Goal: Manage account settings

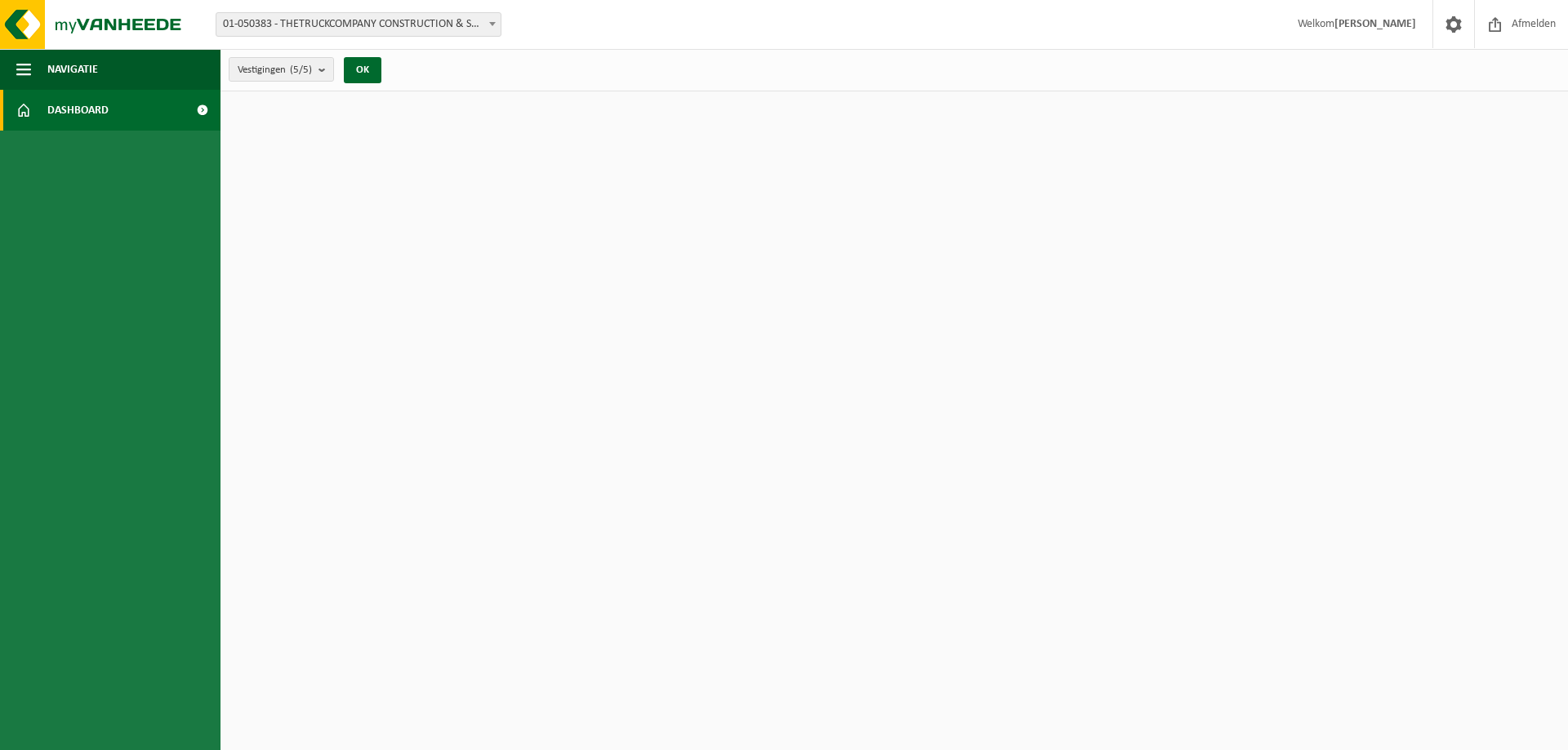
click at [344, 22] on span "01-050383 - THETRUCKCOMPANY CONSTRUCTION & SERVICE - GITS" at bounding box center [358, 24] width 284 height 23
click at [77, 73] on span "Navigatie" at bounding box center [73, 70] width 51 height 41
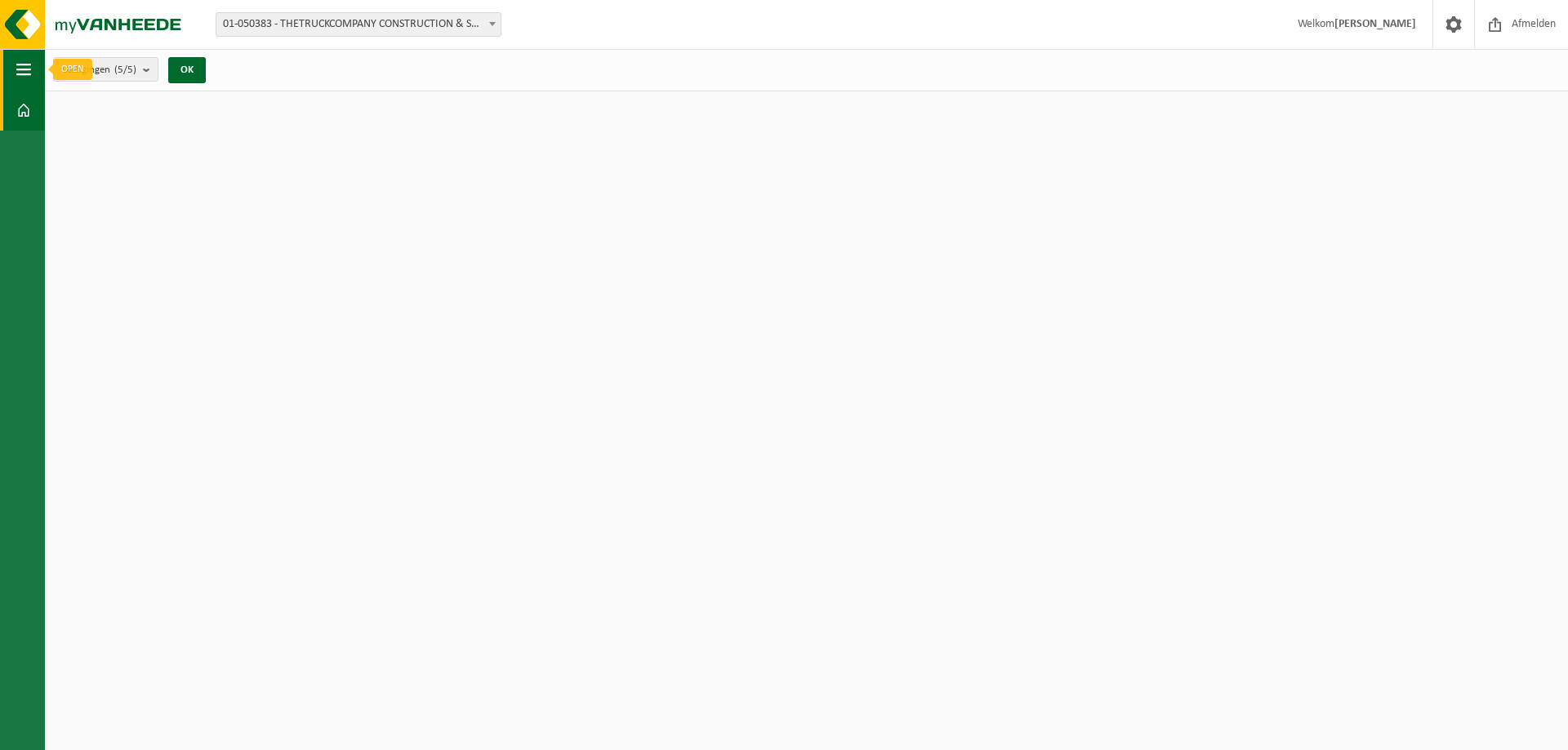
click at [8, 61] on button "Navigatie" at bounding box center [22, 70] width 45 height 41
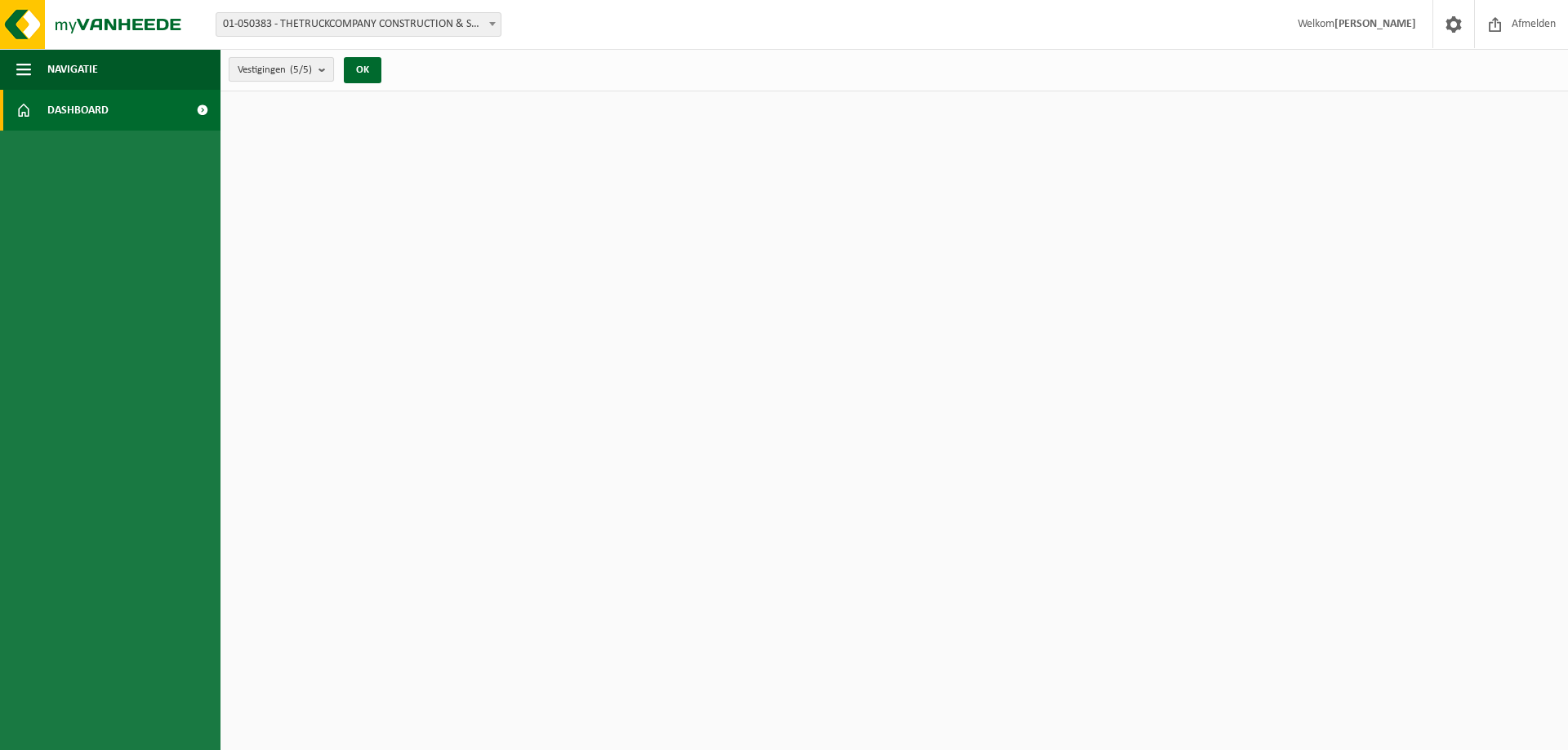
click at [323, 63] on b "submit" at bounding box center [325, 69] width 14 height 23
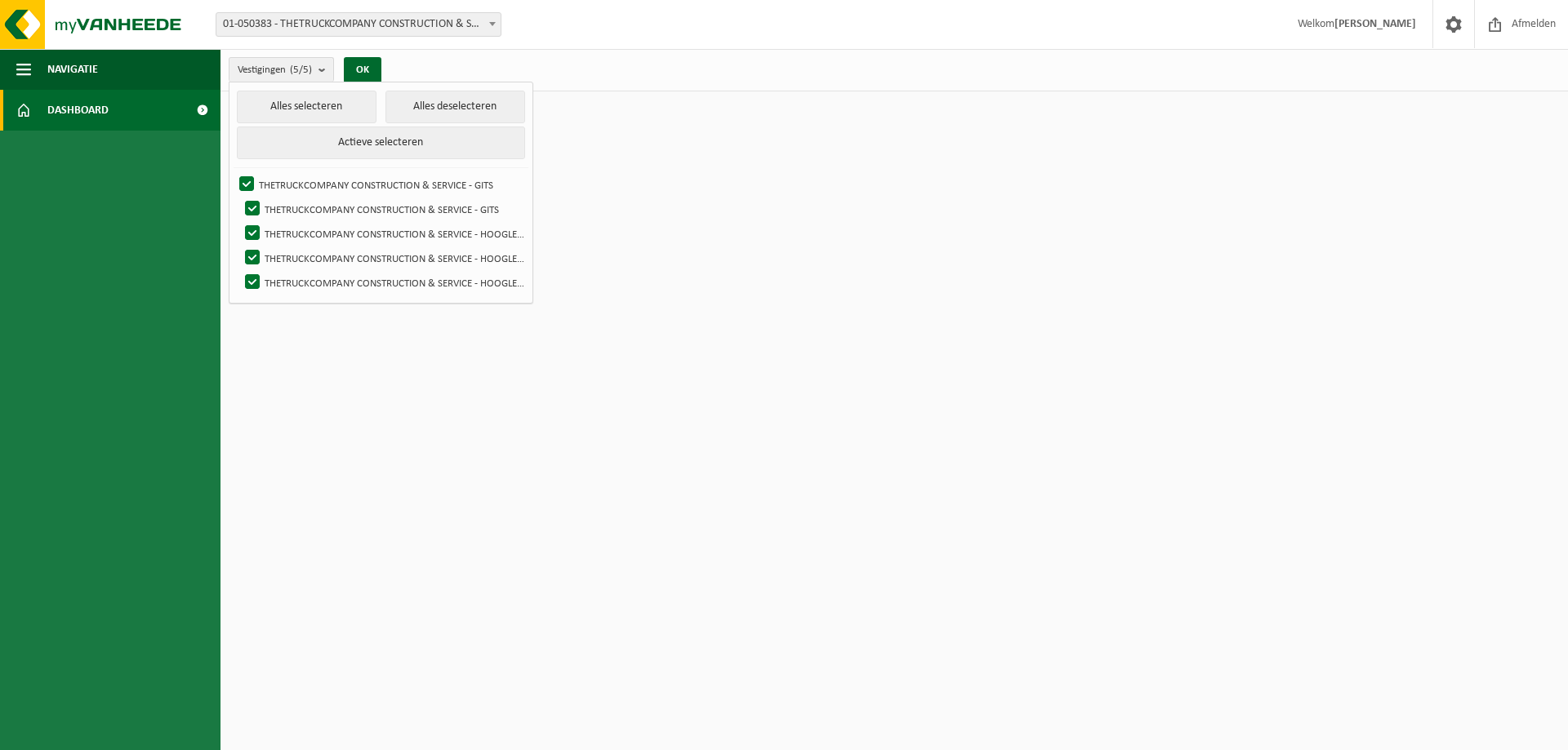
click at [758, 333] on html "Vestiging: 01-050383 - THETRUCKCOMPANY CONSTRUCTION & SERVICE - GITS 10-895048 …" at bounding box center [784, 375] width 1568 height 750
click at [74, 111] on span "Dashboard" at bounding box center [78, 110] width 61 height 41
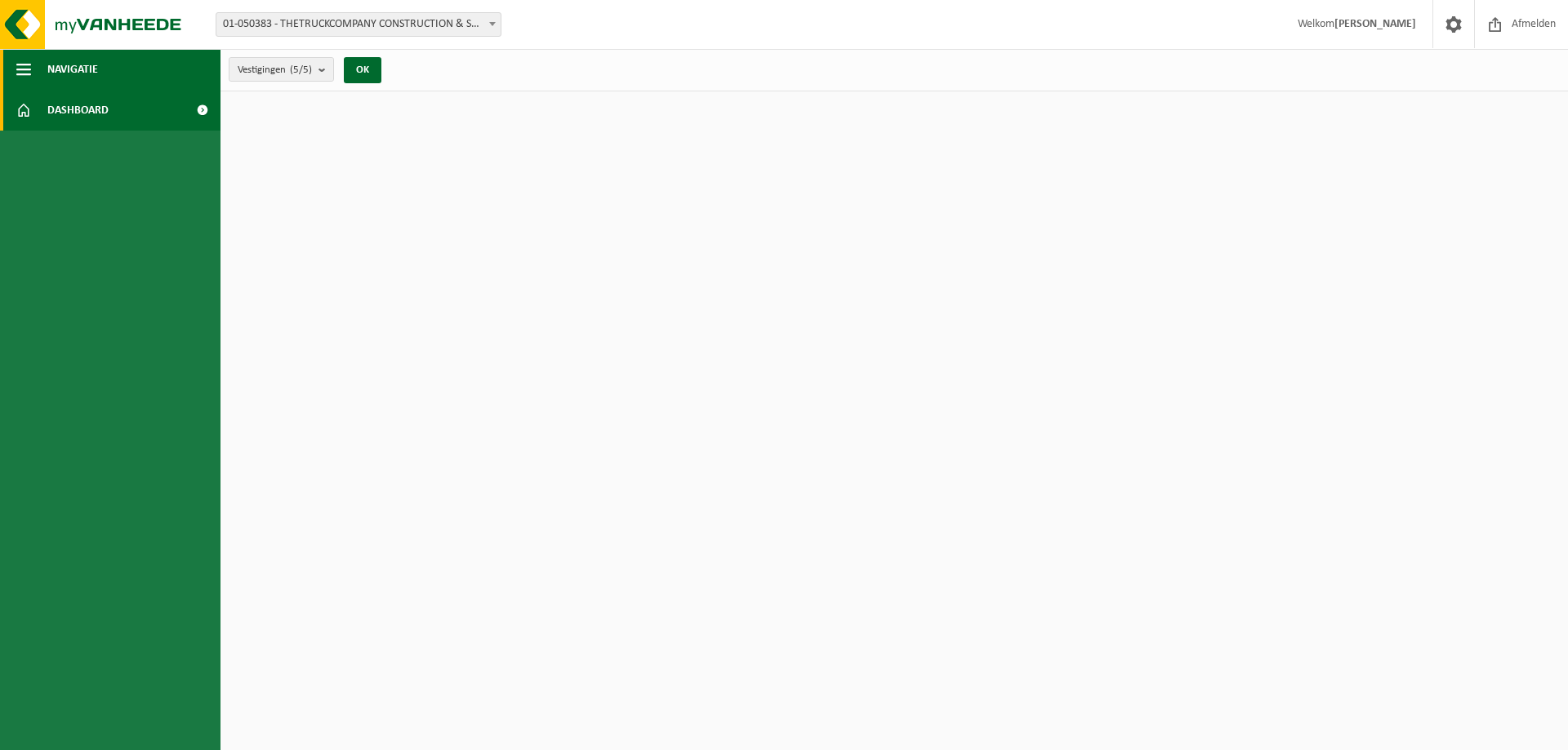
click at [78, 64] on span "Navigatie" at bounding box center [73, 70] width 51 height 41
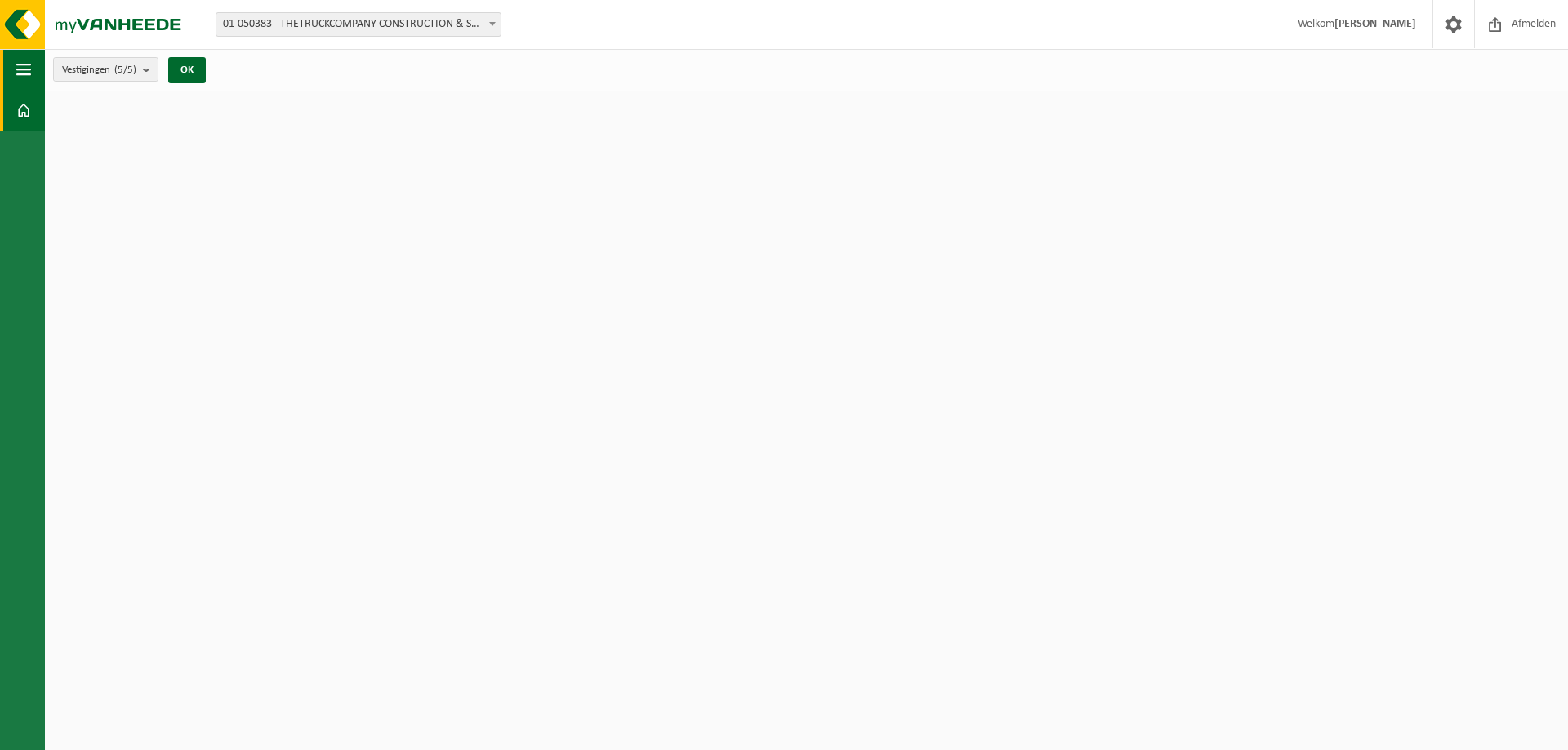
click at [78, 64] on span "Vestigingen (5/5)" at bounding box center [99, 70] width 75 height 25
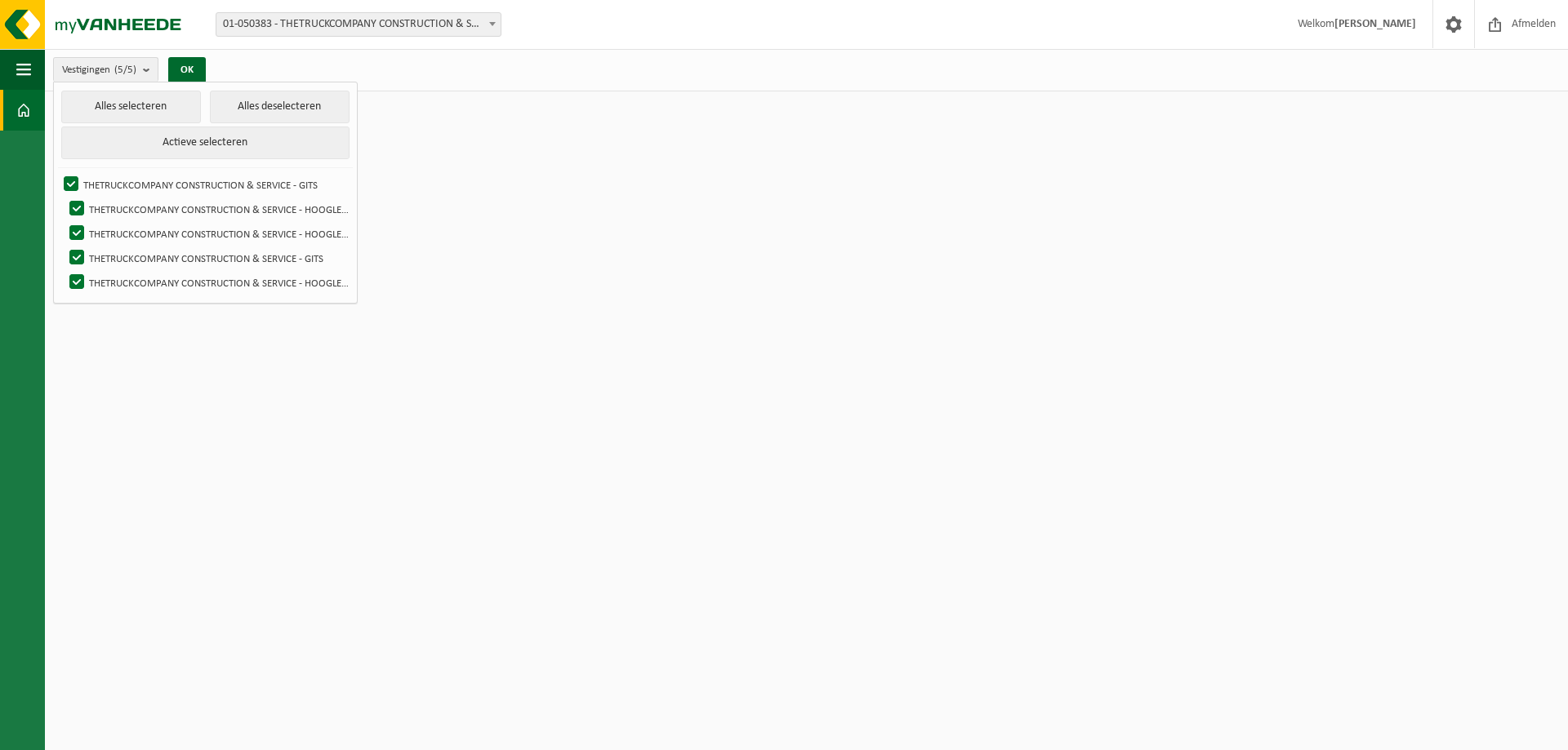
click at [468, 419] on html "Vestiging: 01-050383 - THETRUCKCOMPANY CONSTRUCTION & SERVICE - GITS 10-895048 …" at bounding box center [784, 375] width 1568 height 750
click at [1455, 24] on span at bounding box center [1453, 24] width 25 height 48
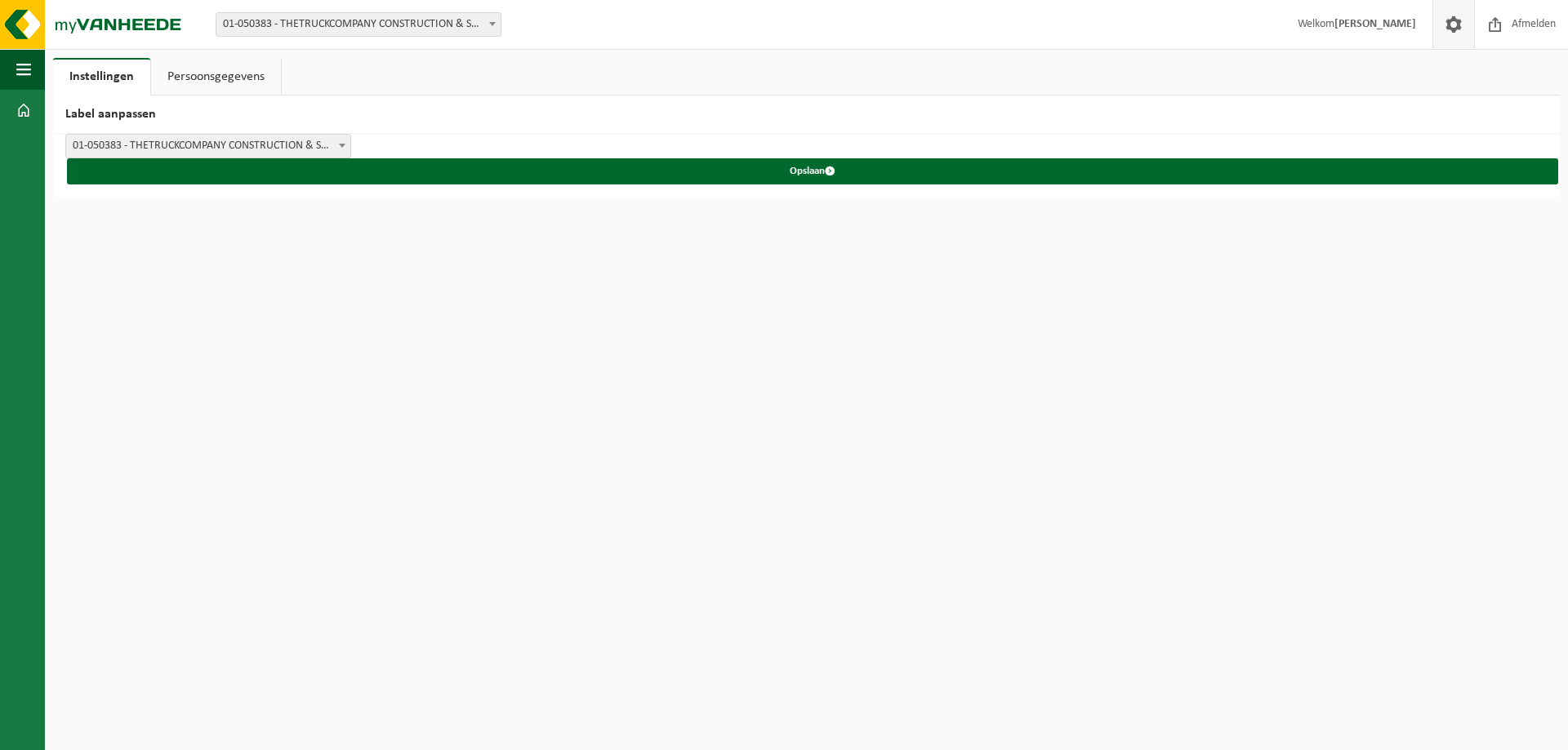
click at [1455, 24] on span at bounding box center [1453, 24] width 25 height 48
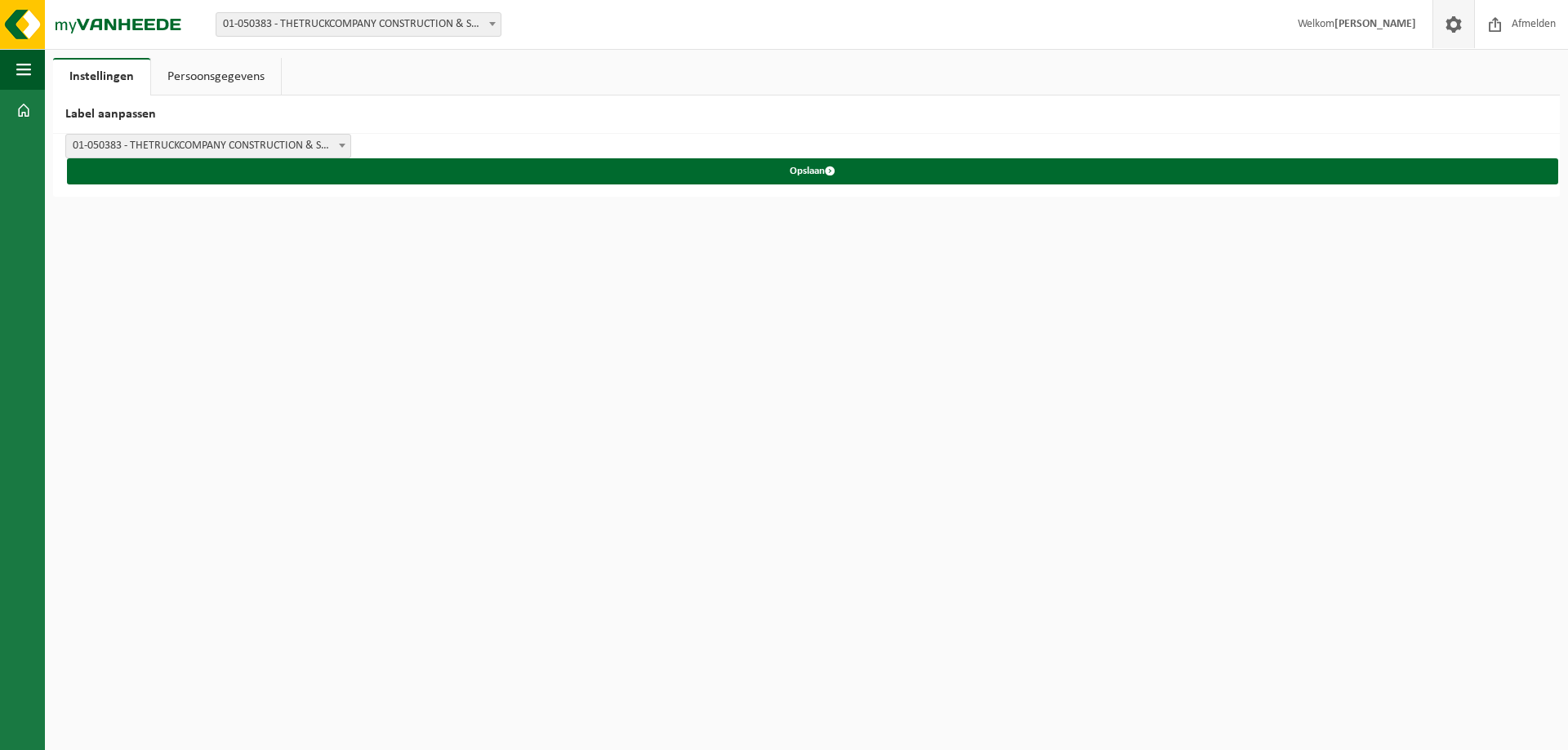
click at [1455, 24] on span at bounding box center [1453, 24] width 25 height 48
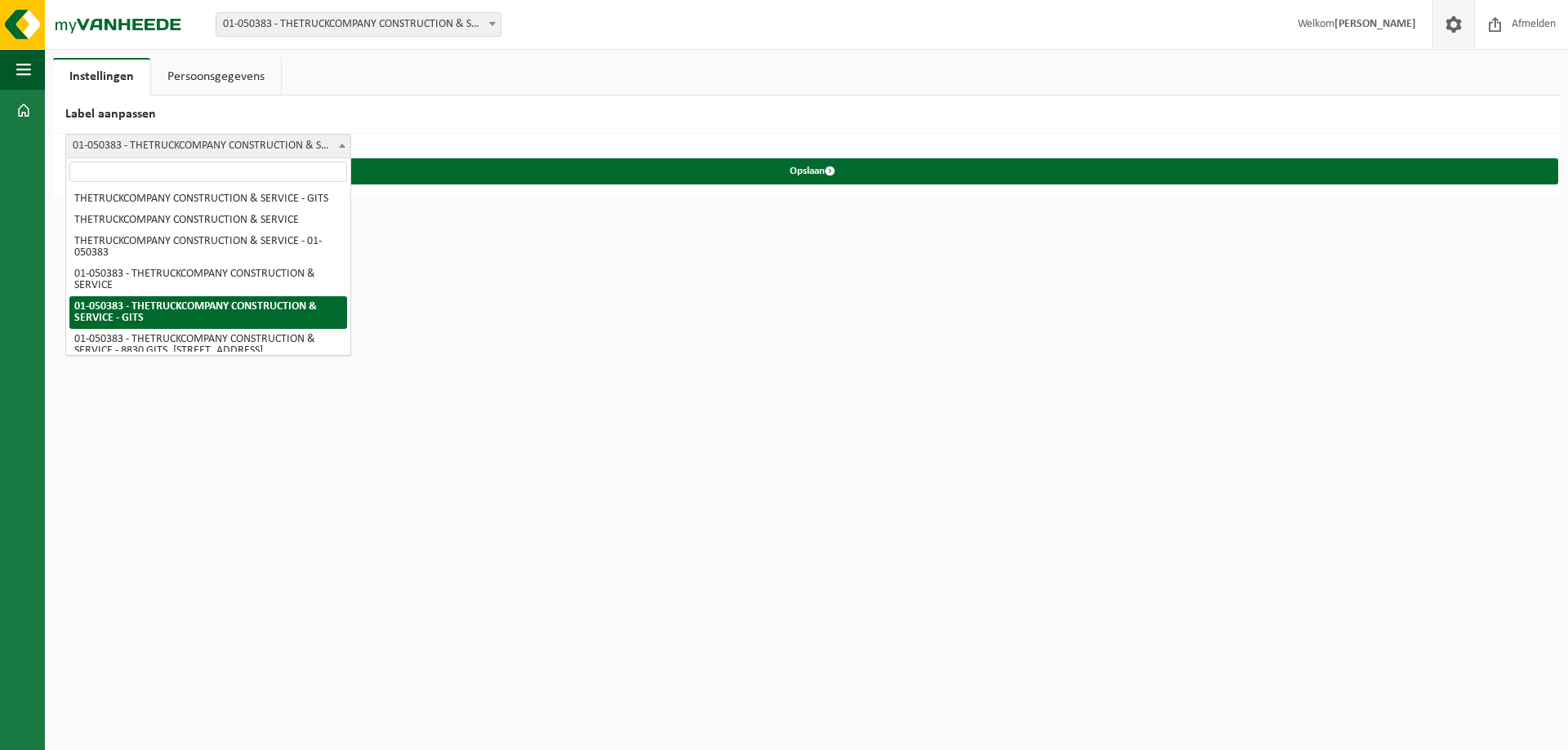
click at [281, 141] on span "01-050383 - THETRUCKCOMPANY CONSTRUCTION & SERVICE - GITS" at bounding box center [208, 146] width 284 height 23
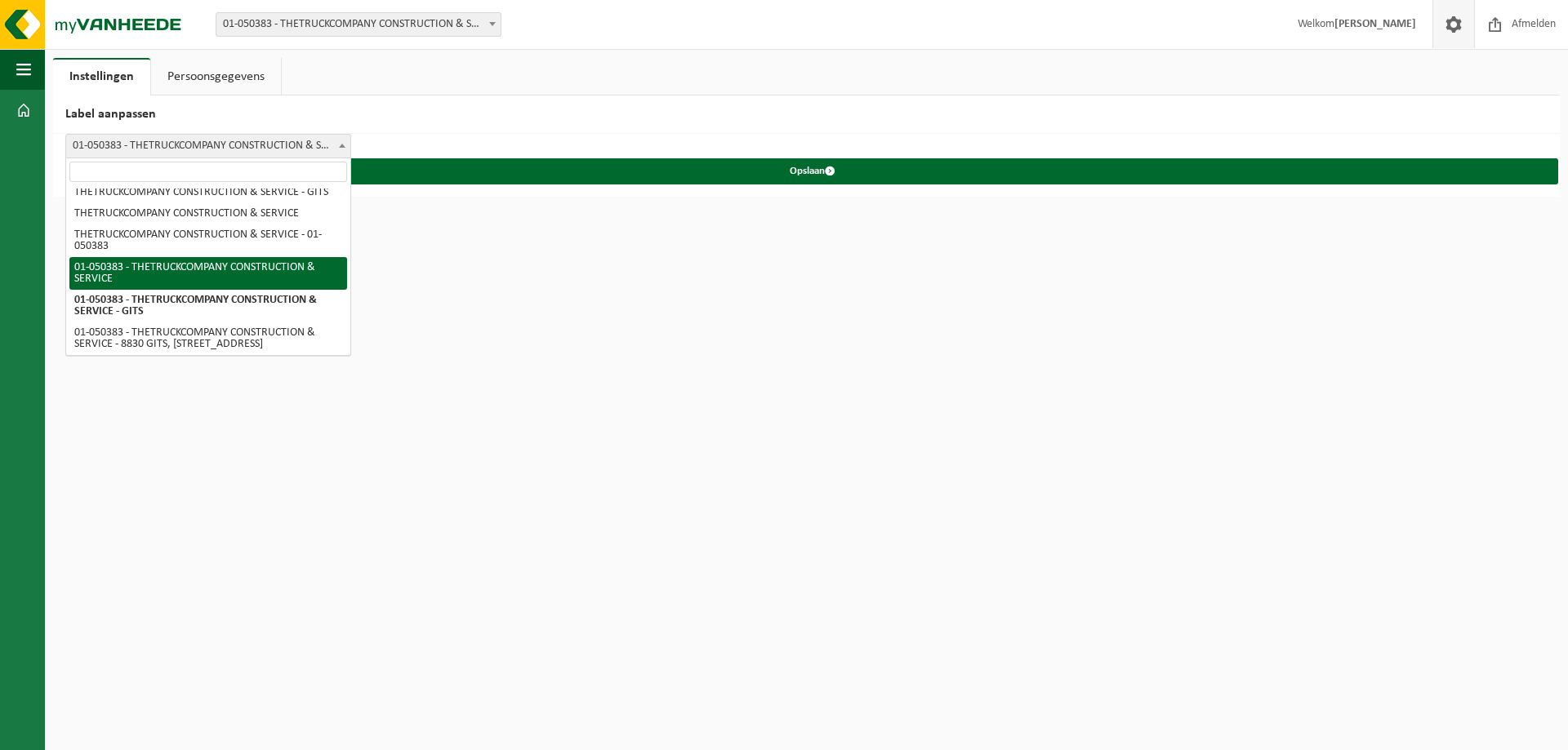
scroll to position [10, 0]
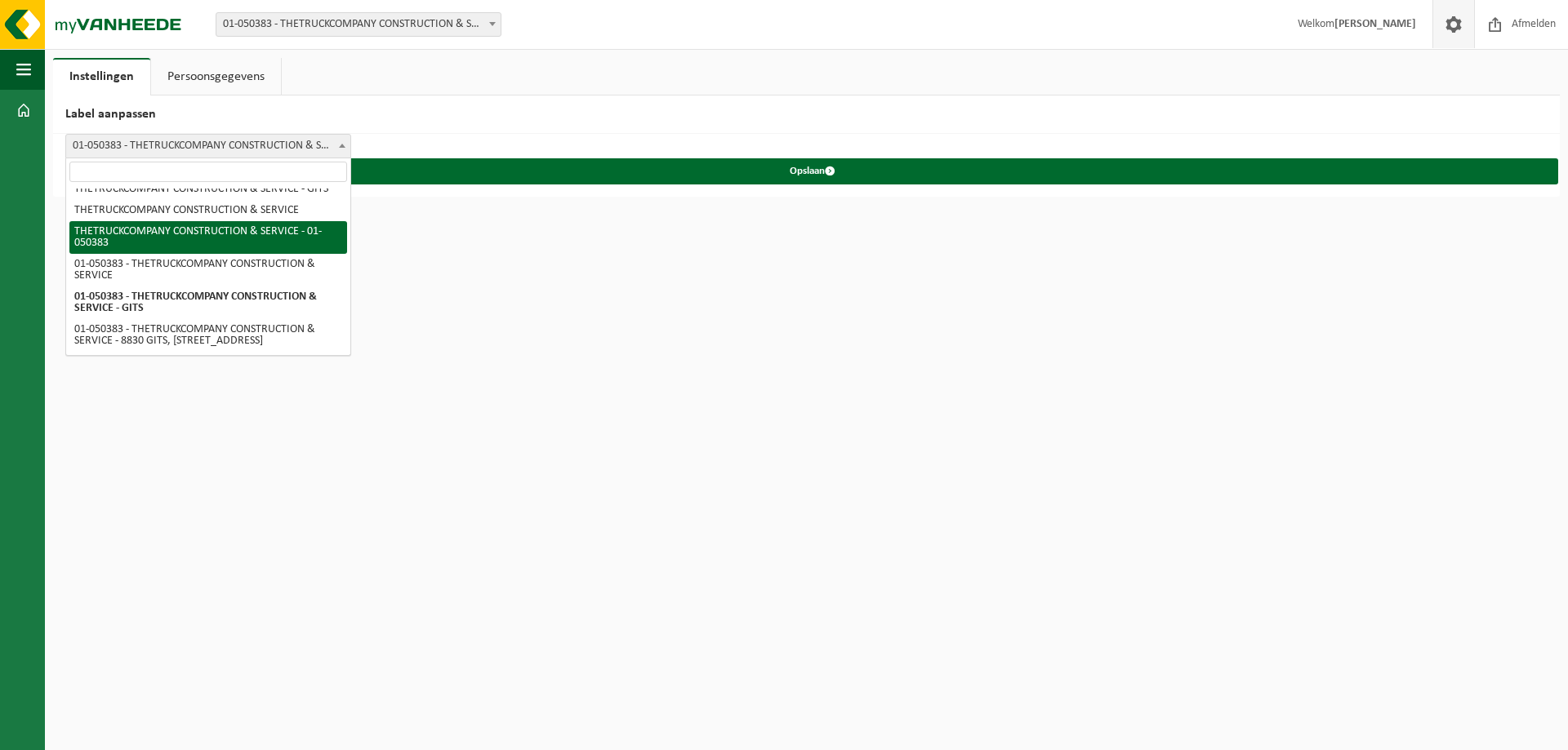
click at [581, 386] on html "Vestiging: 01-050383 - THETRUCKCOMPANY CONSTRUCTION & SERVICE - GITS 10-895048 …" at bounding box center [784, 375] width 1568 height 750
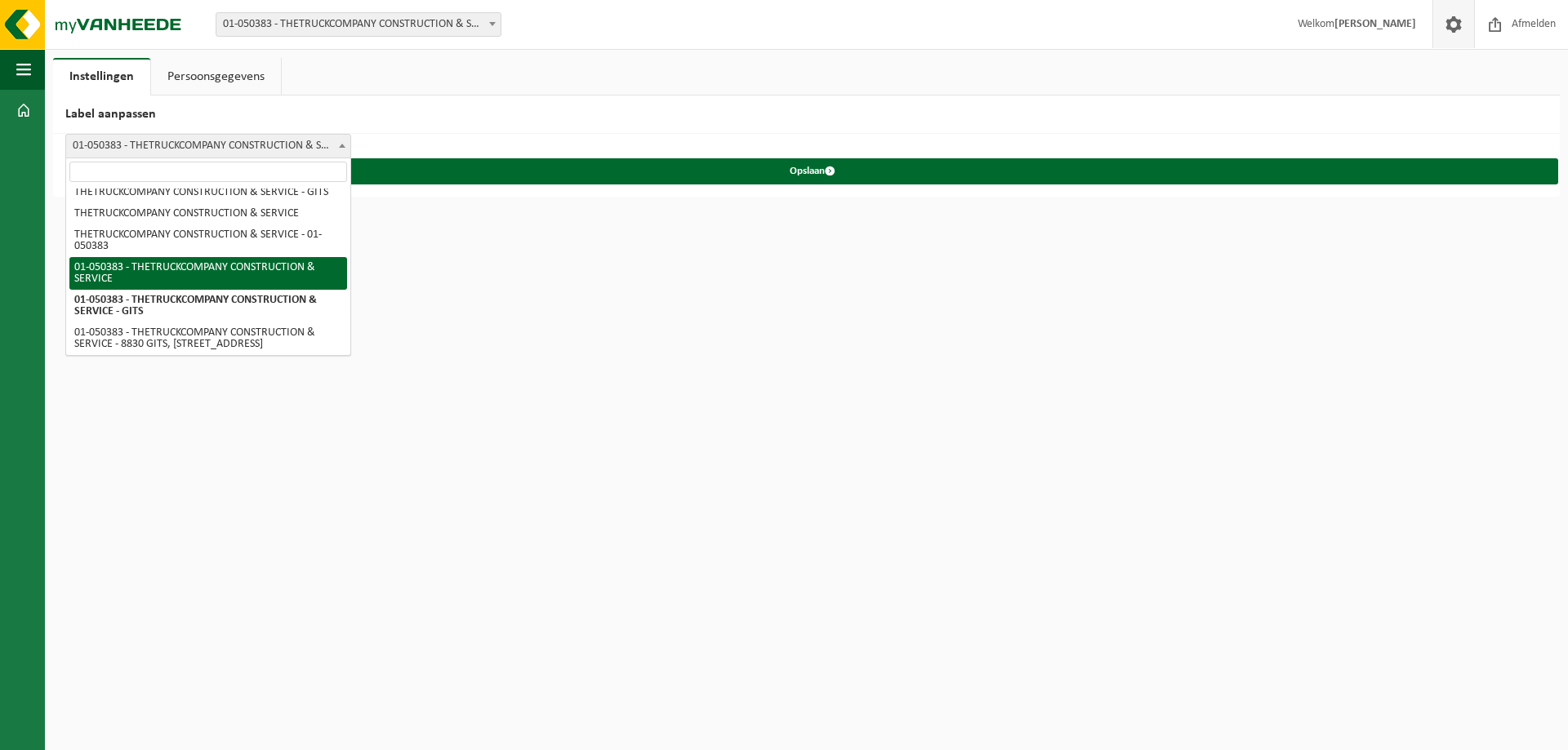
scroll to position [0, 0]
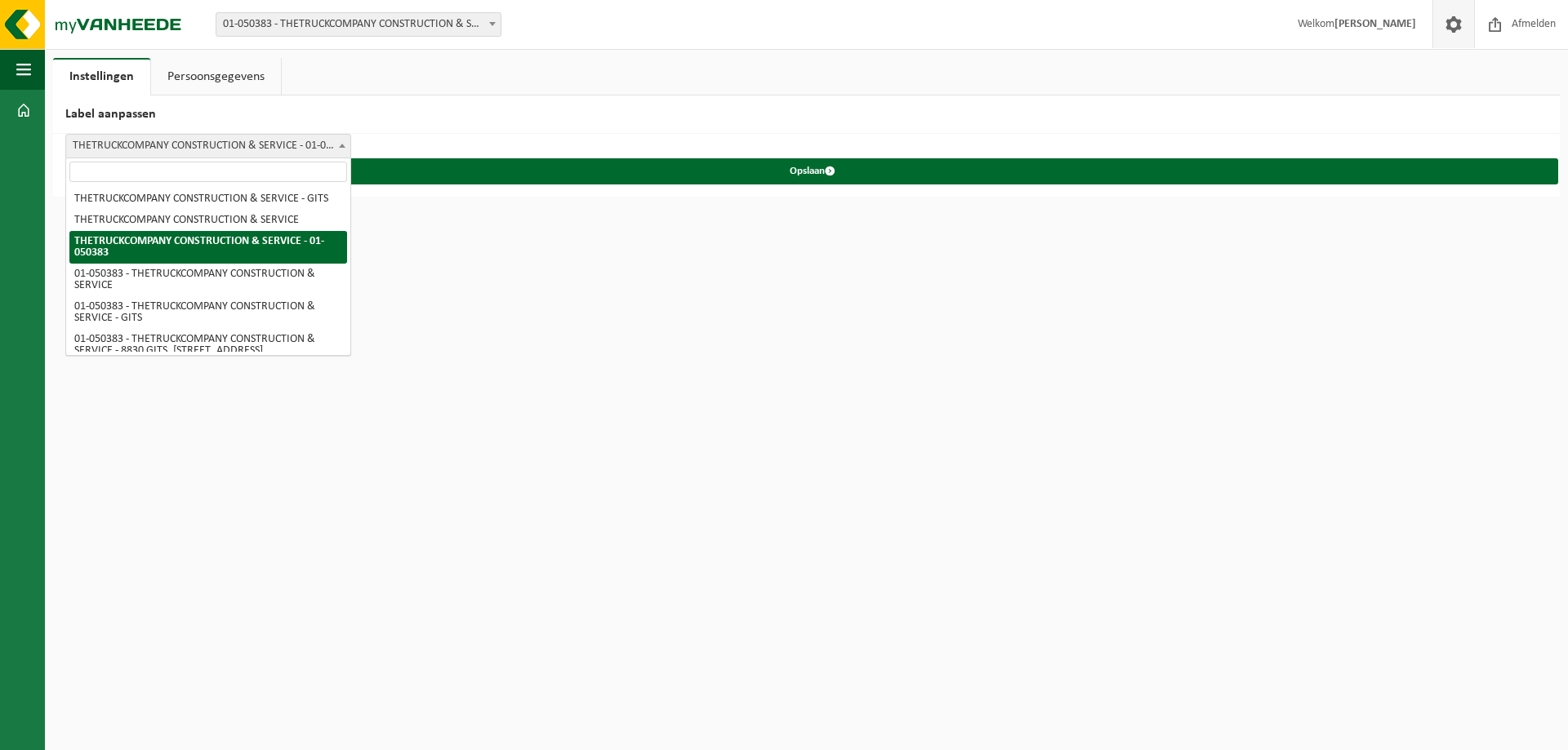
click at [344, 137] on span at bounding box center [342, 145] width 16 height 21
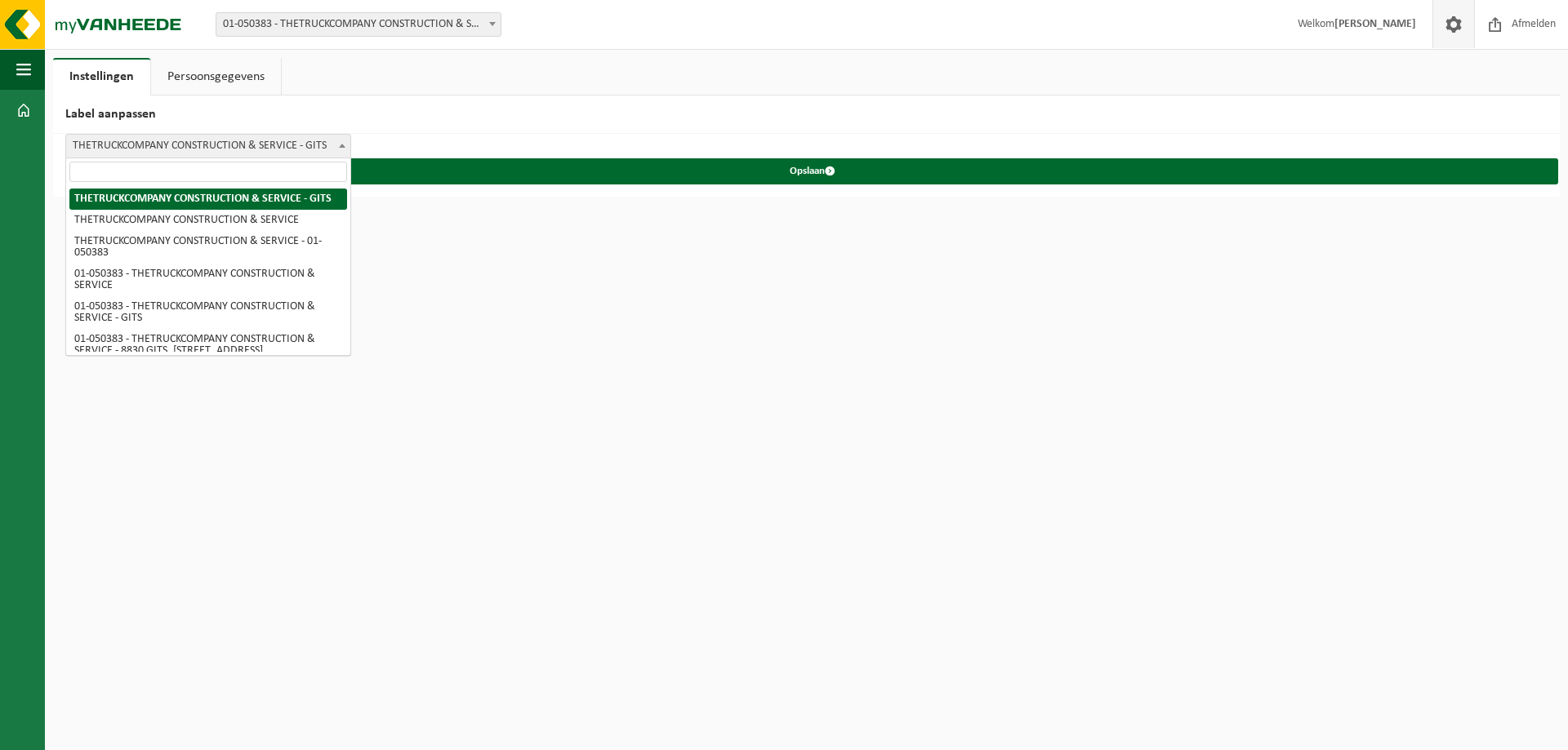
click at [336, 143] on span at bounding box center [342, 145] width 16 height 21
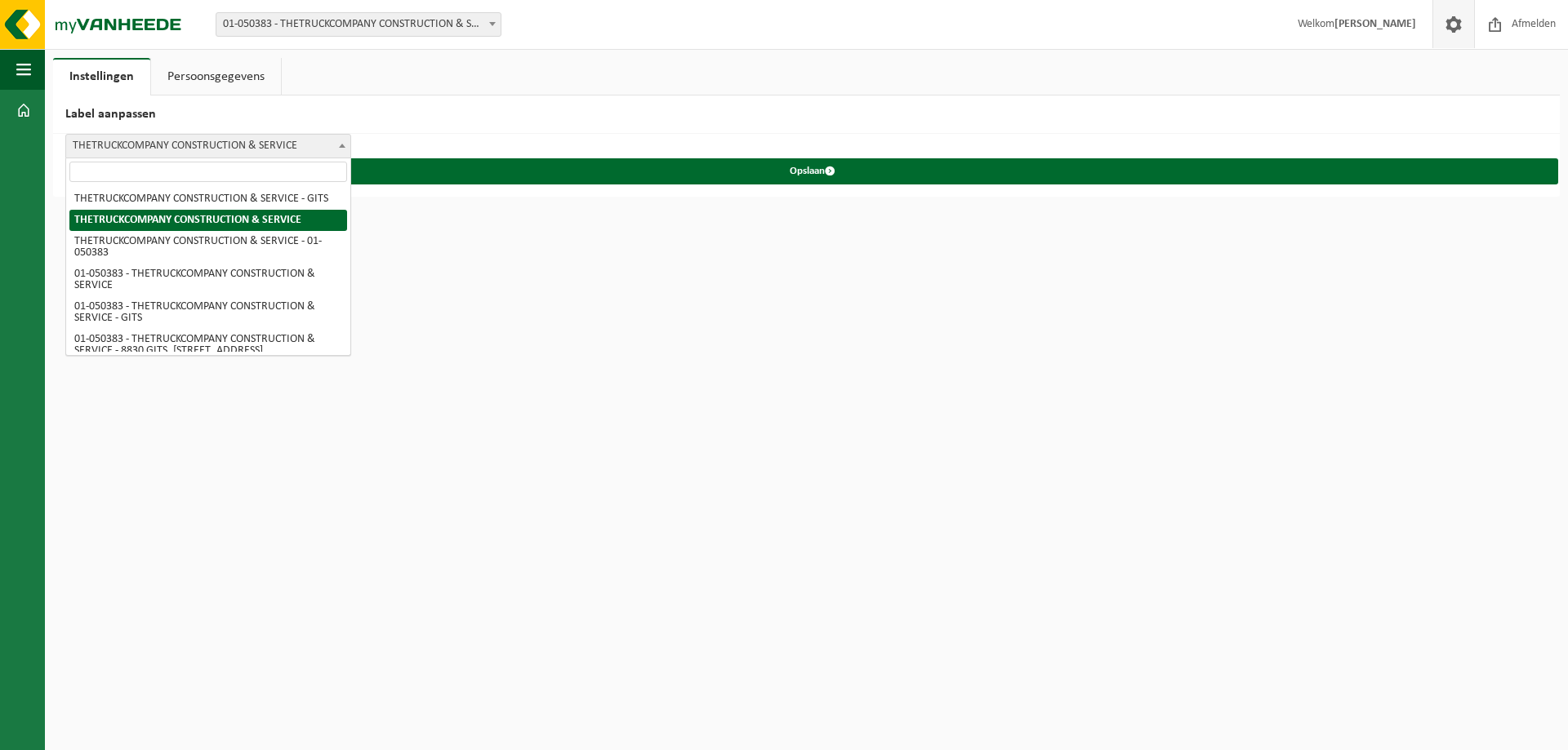
click at [343, 145] on b at bounding box center [342, 145] width 7 height 4
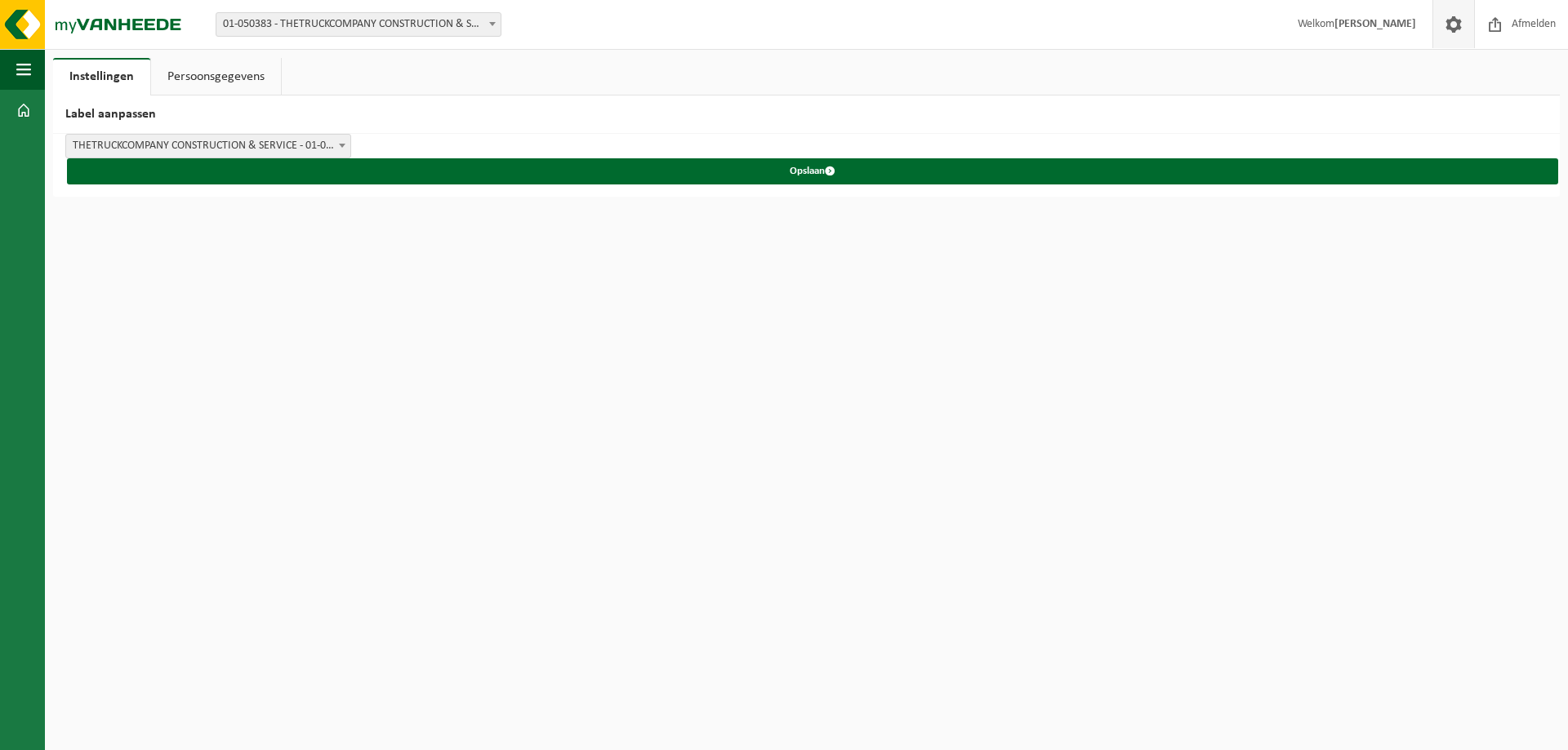
click at [339, 143] on span at bounding box center [342, 145] width 16 height 21
click at [26, 69] on span "button" at bounding box center [23, 70] width 14 height 41
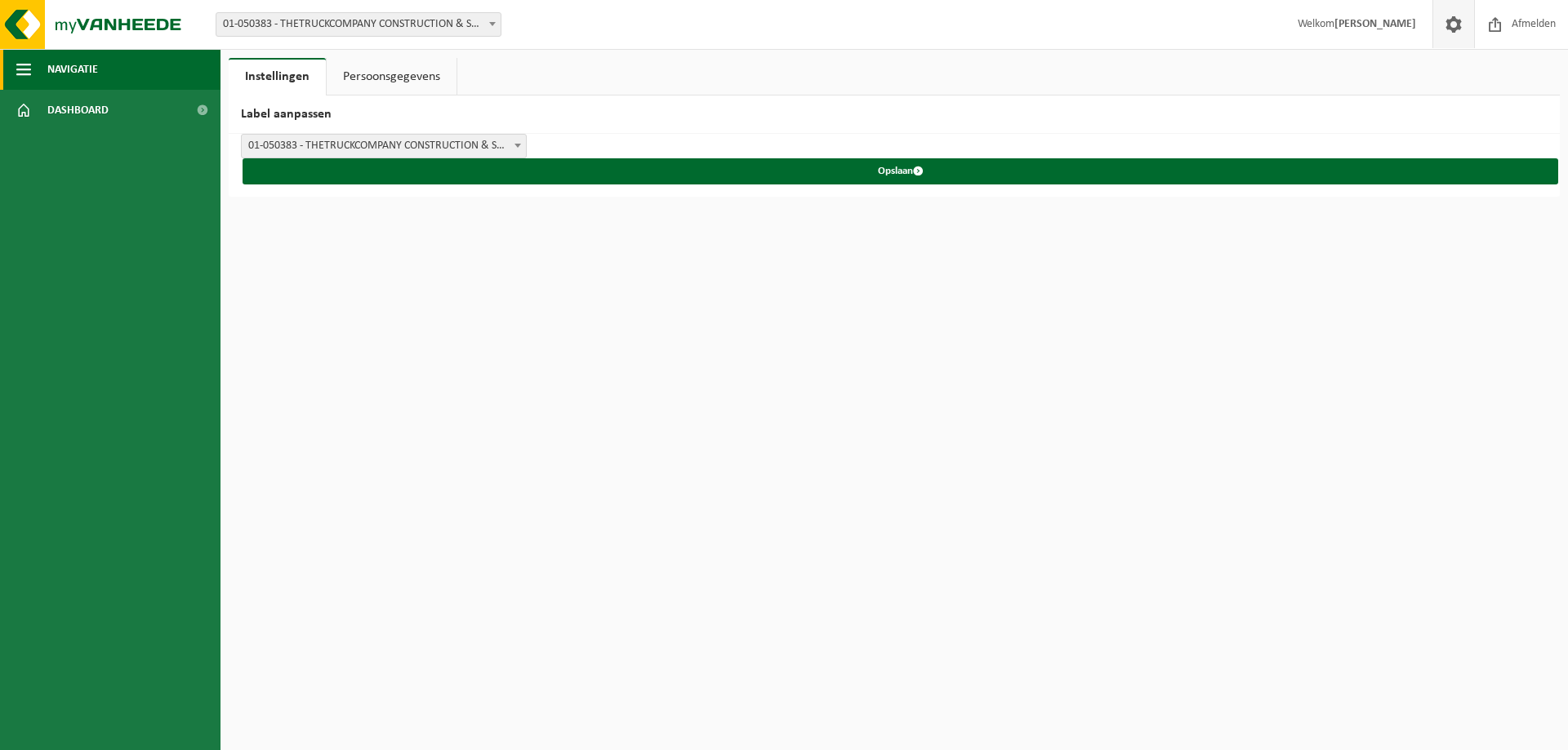
click at [98, 72] on span "Navigatie" at bounding box center [73, 70] width 51 height 41
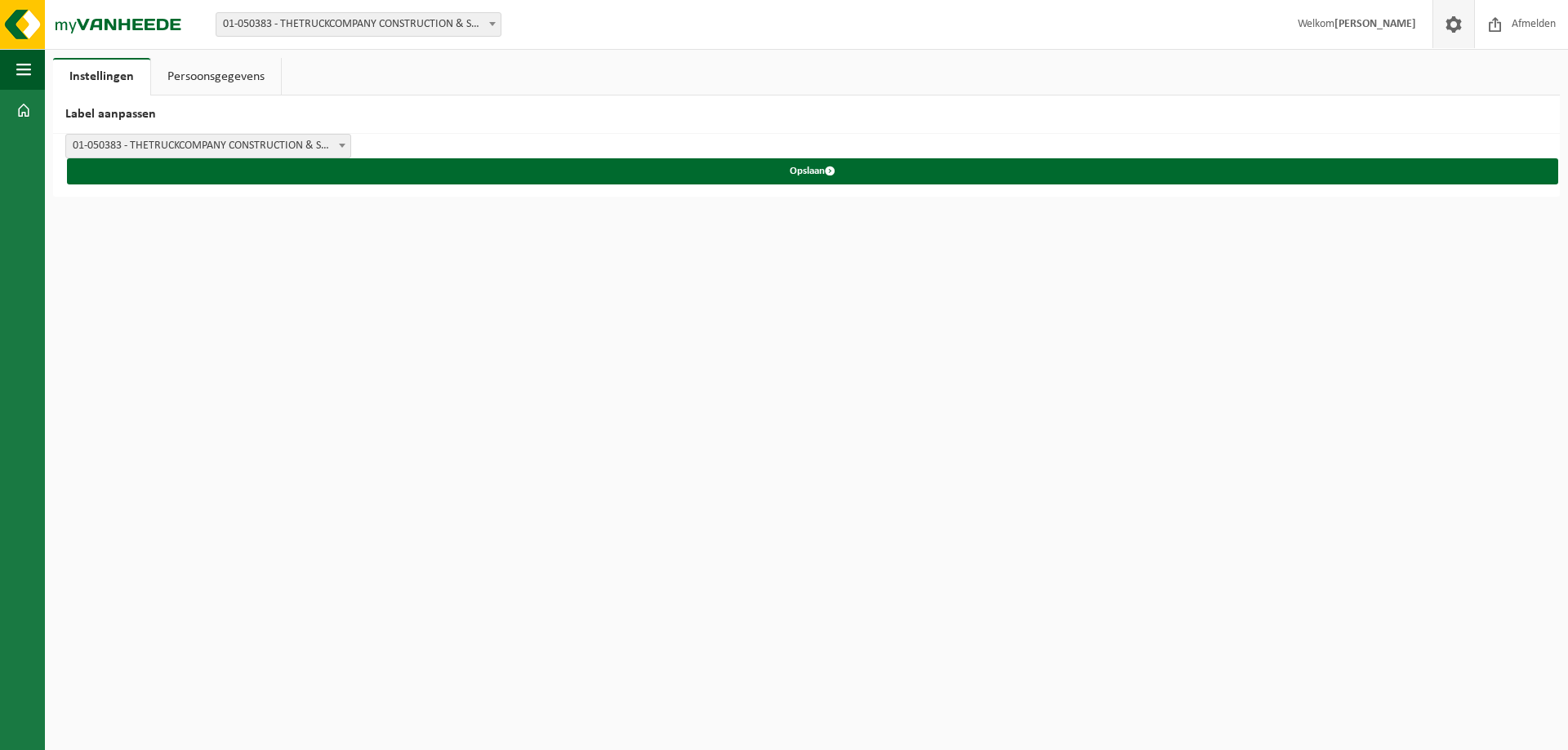
click at [225, 80] on link "Persoonsgegevens" at bounding box center [216, 76] width 130 height 37
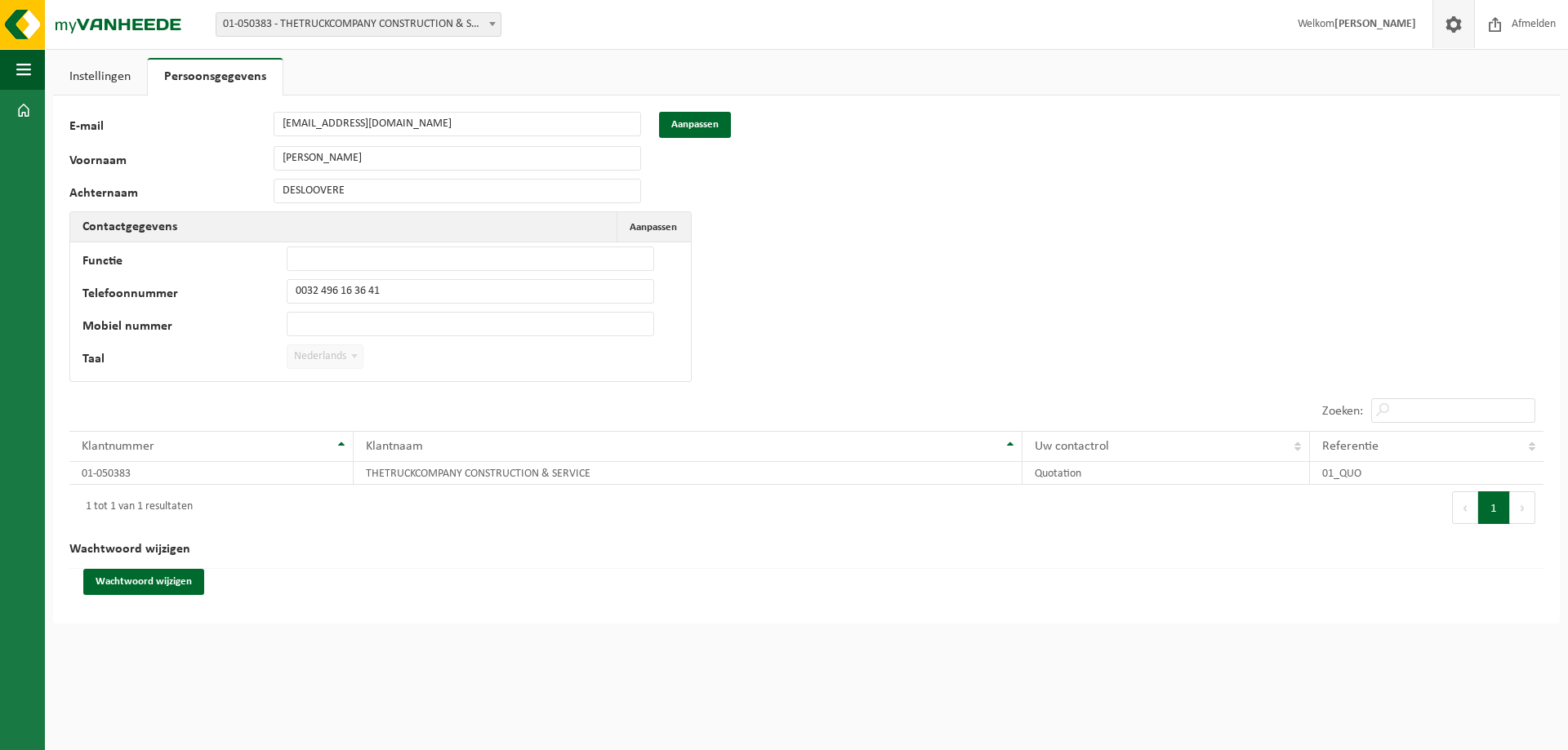
click at [101, 71] on link "Instellingen" at bounding box center [100, 76] width 94 height 37
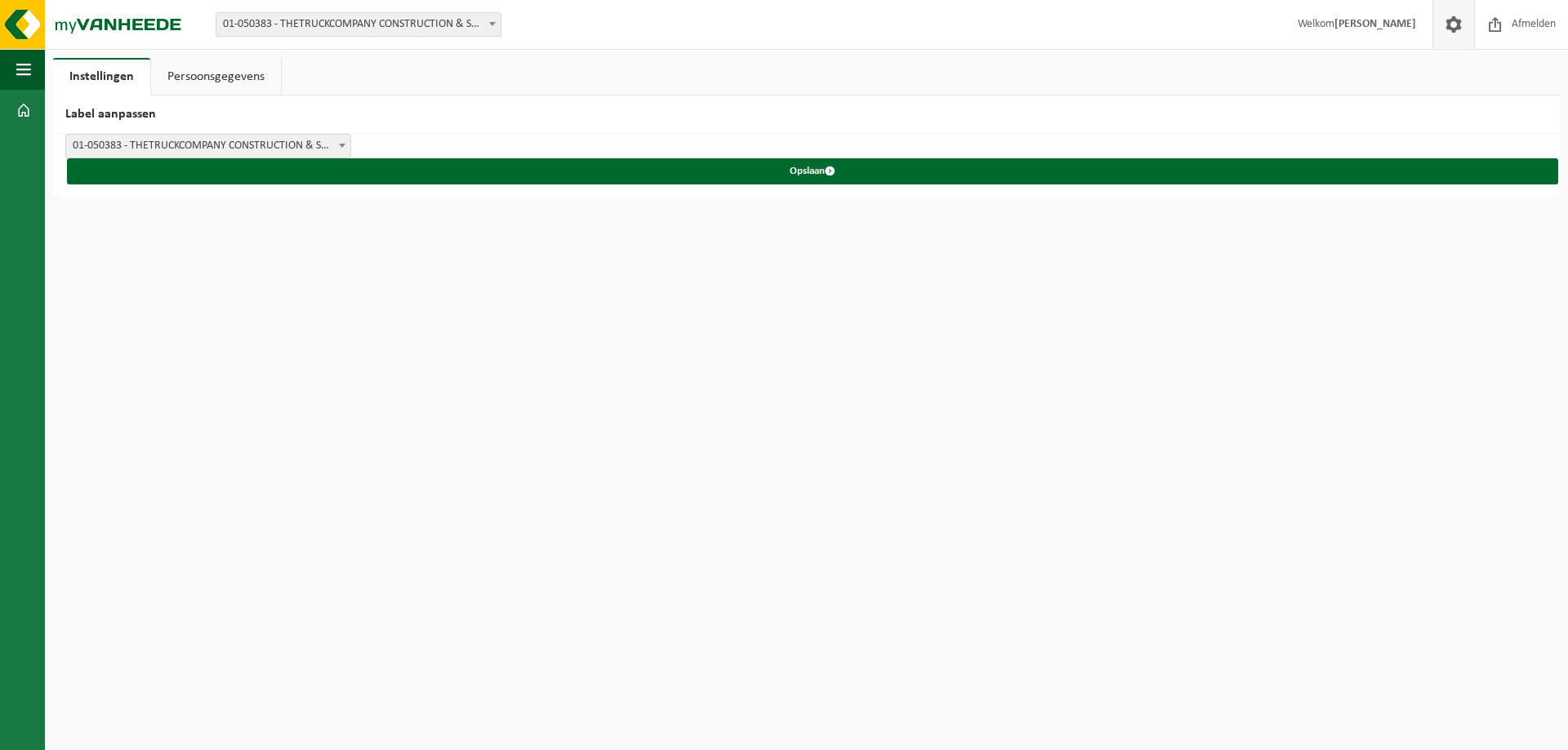
click at [206, 143] on span "01-050383 - THETRUCKCOMPANY CONSTRUCTION & SERVICE" at bounding box center [208, 146] width 284 height 23
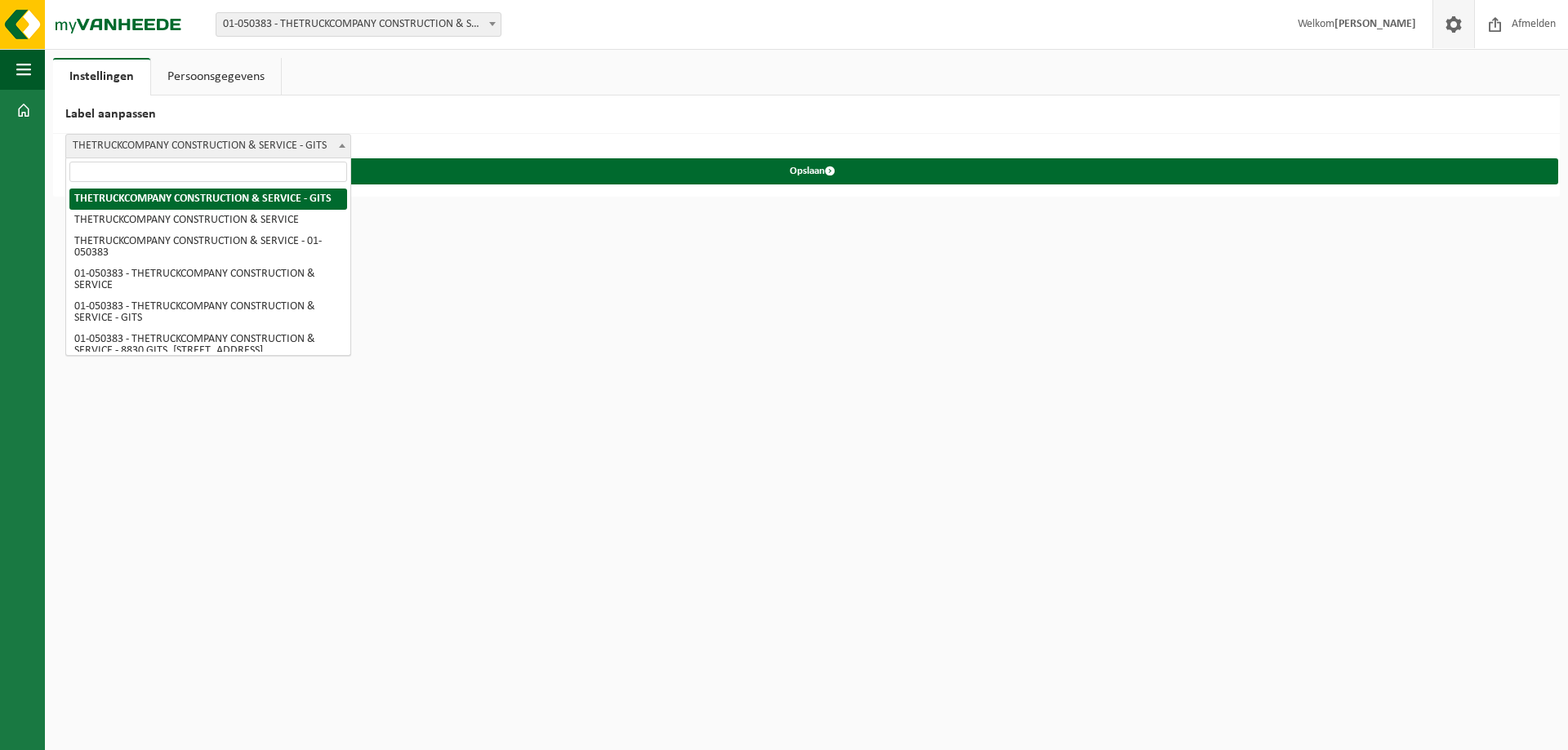
click at [227, 143] on span "THETRUCKCOMPANY CONSTRUCTION & SERVICE - GITS" at bounding box center [208, 146] width 284 height 23
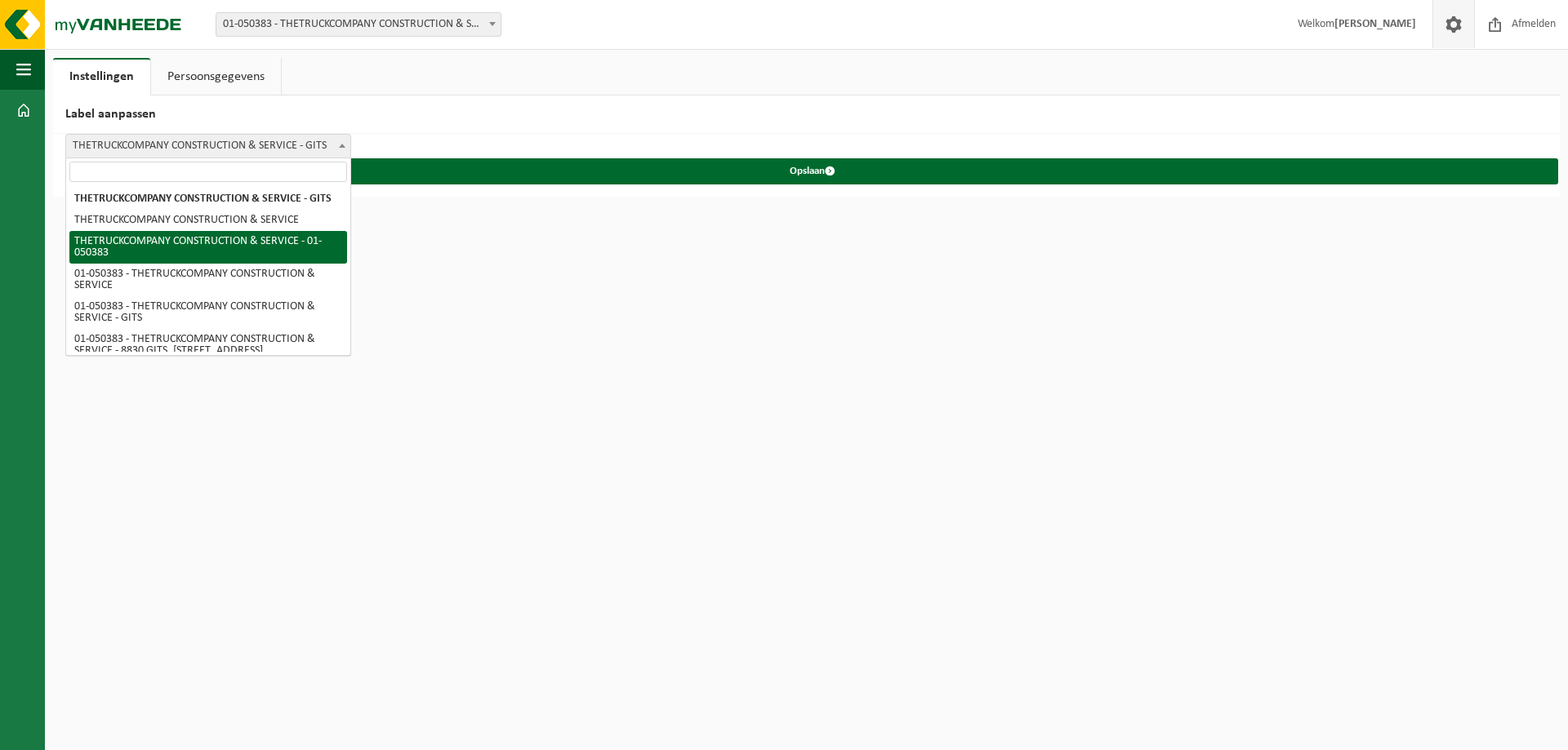
select select "2"
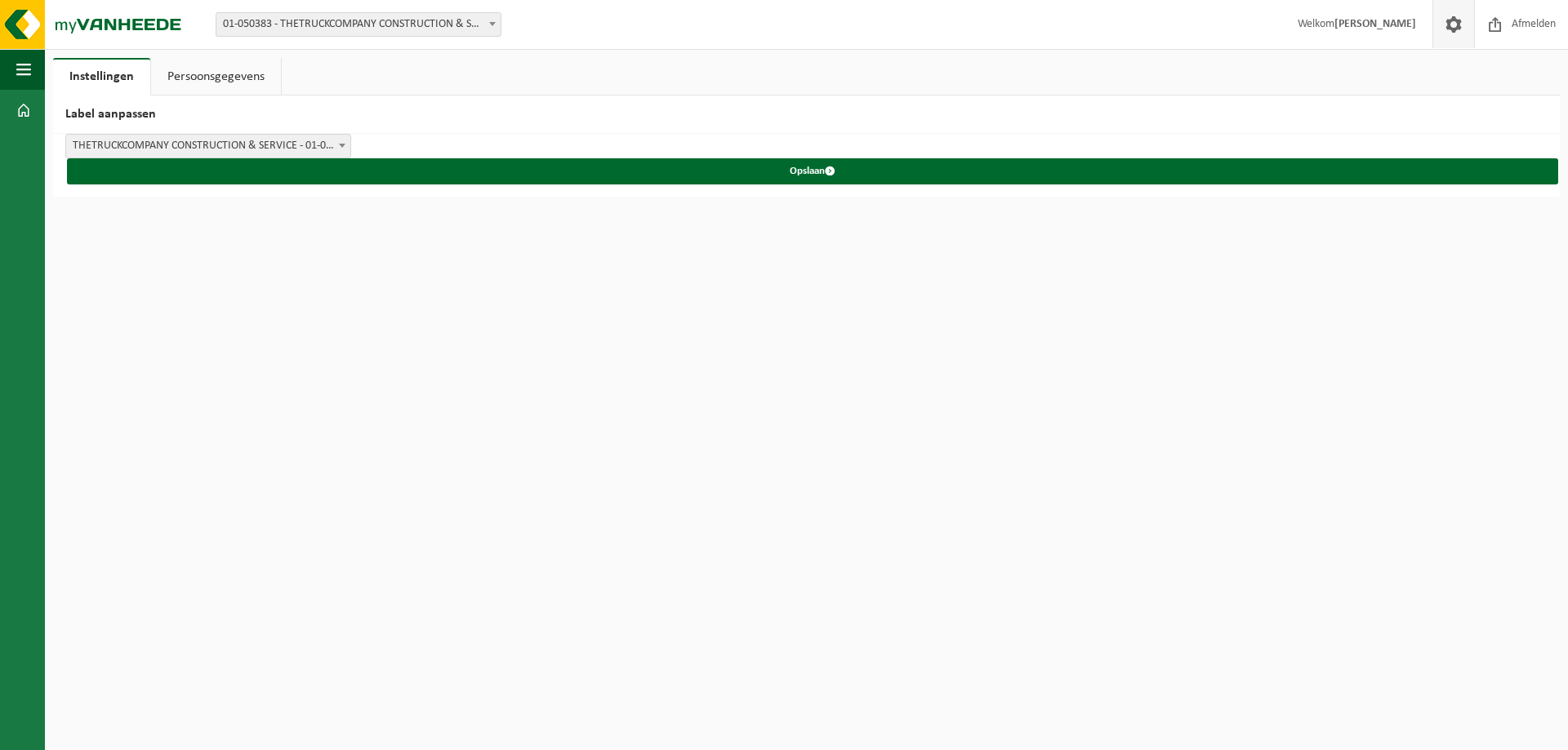
click at [339, 145] on b at bounding box center [342, 145] width 7 height 4
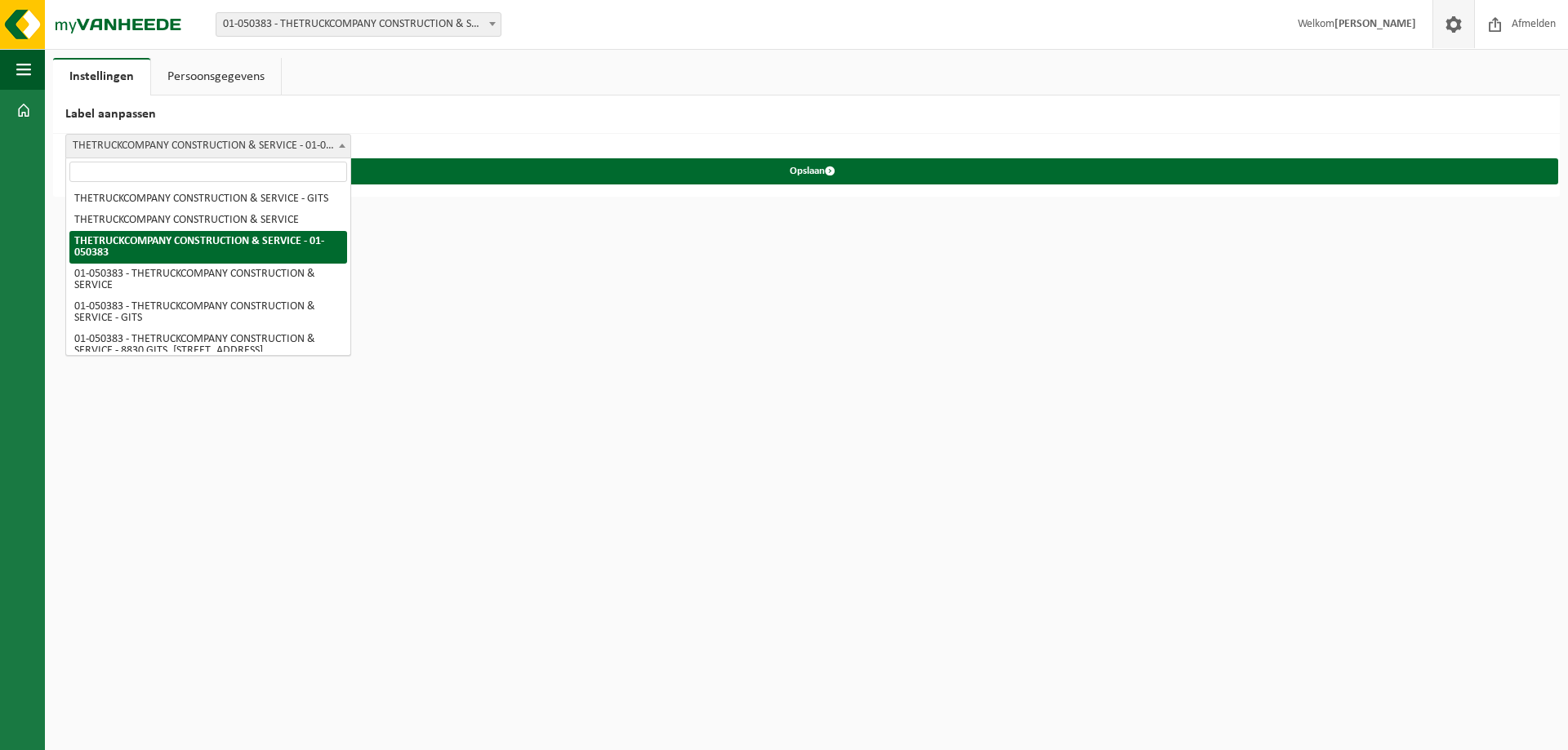
scroll to position [10, 0]
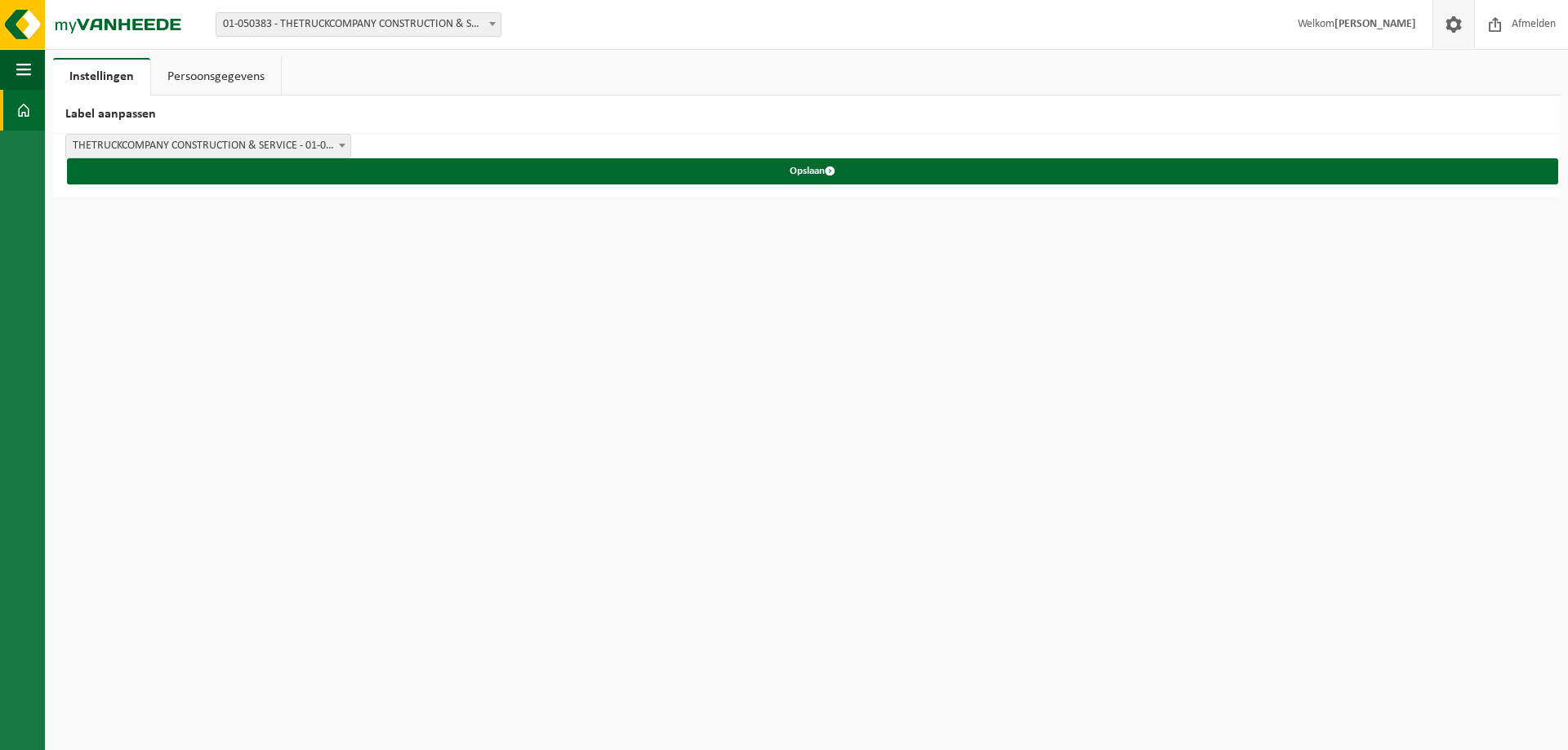
click at [22, 109] on span at bounding box center [23, 110] width 14 height 41
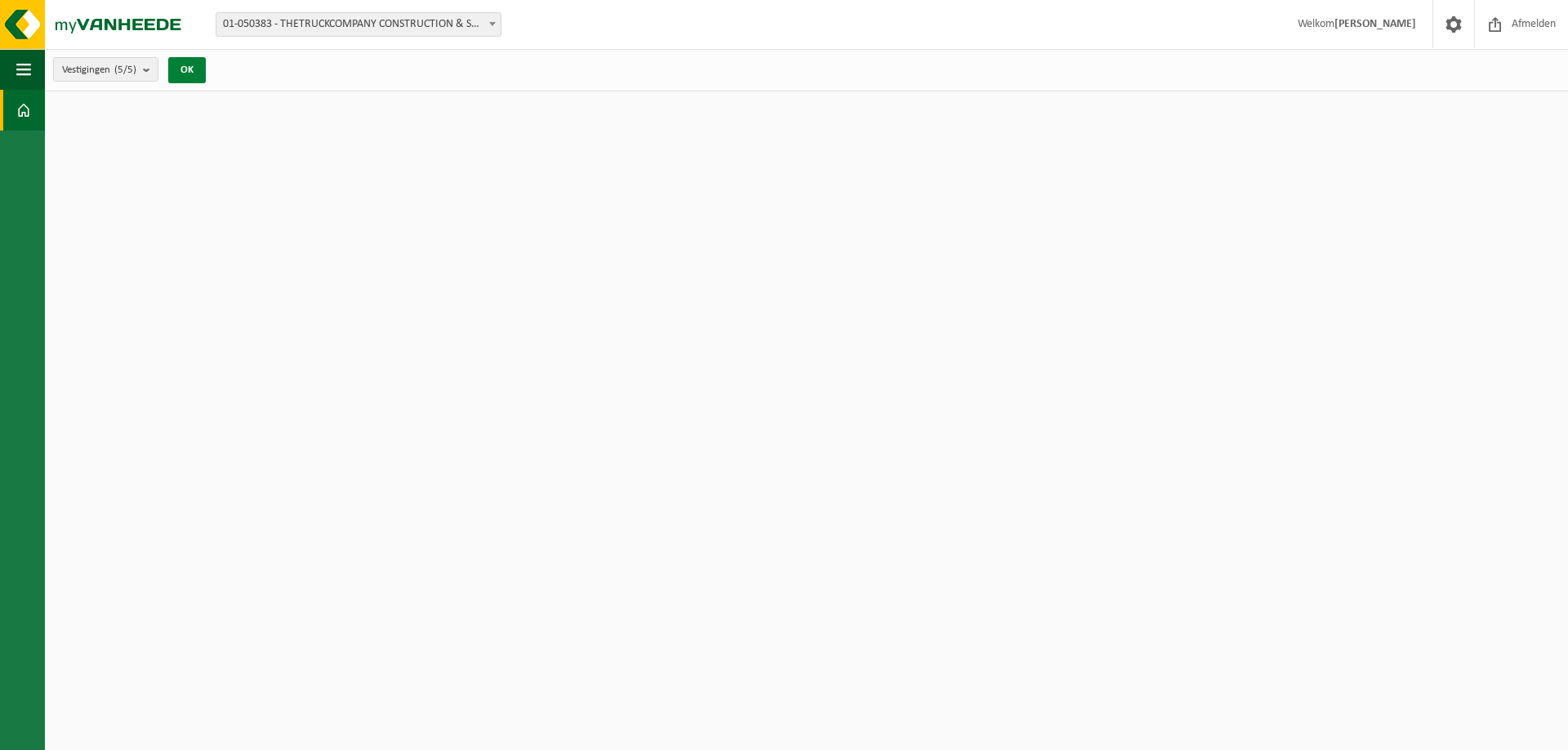
click at [197, 77] on button "OK" at bounding box center [187, 70] width 37 height 26
click at [195, 66] on button "OK" at bounding box center [187, 70] width 37 height 26
click at [1461, 25] on span at bounding box center [1453, 24] width 25 height 48
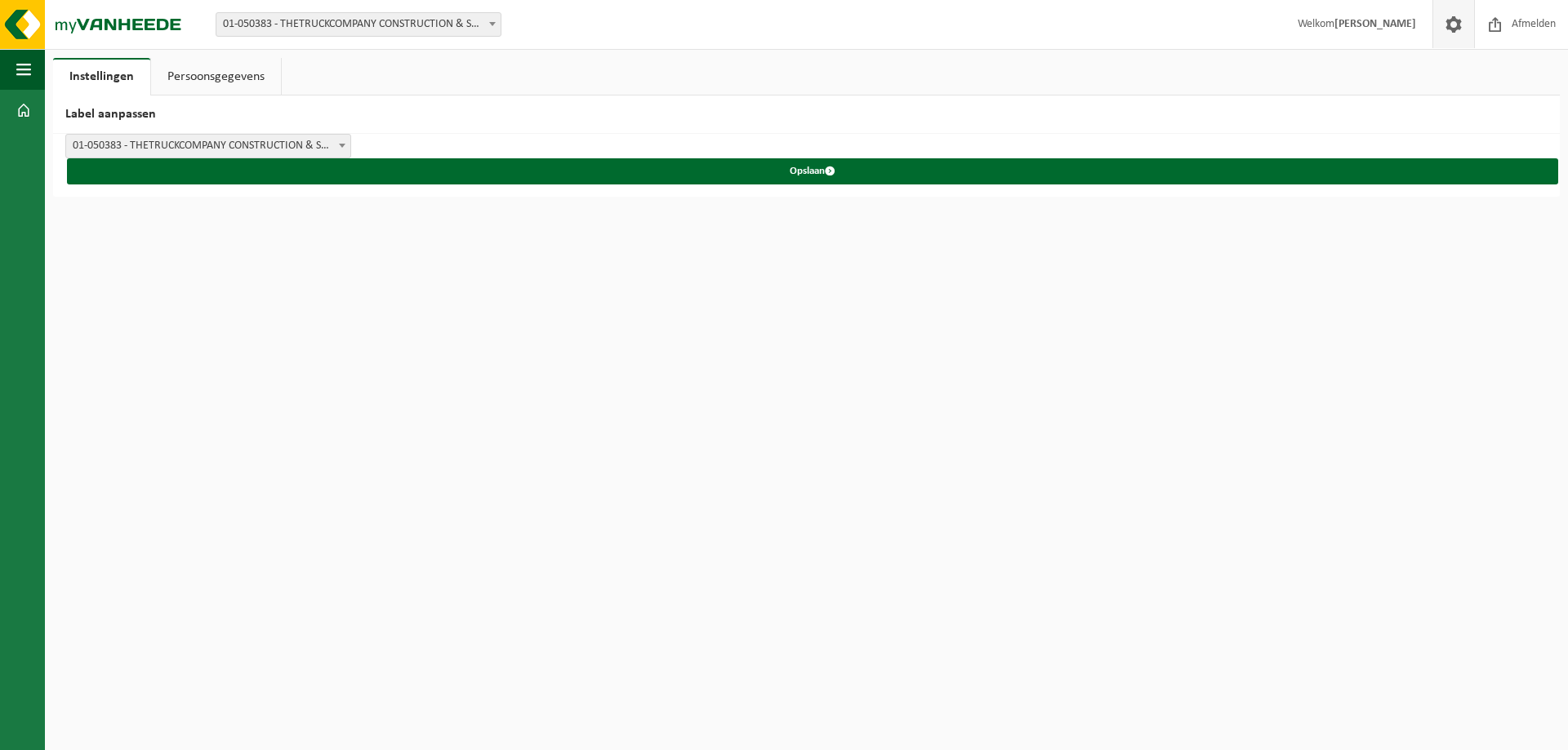
click at [1461, 22] on span at bounding box center [1453, 24] width 25 height 48
drag, startPoint x: 0, startPoint y: 0, endPoint x: 1461, endPoint y: 22, distance: 1461.2
click at [1461, 22] on span at bounding box center [1453, 24] width 25 height 48
click at [8, 17] on img at bounding box center [98, 25] width 196 height 49
